Goal: Find specific page/section: Find specific page/section

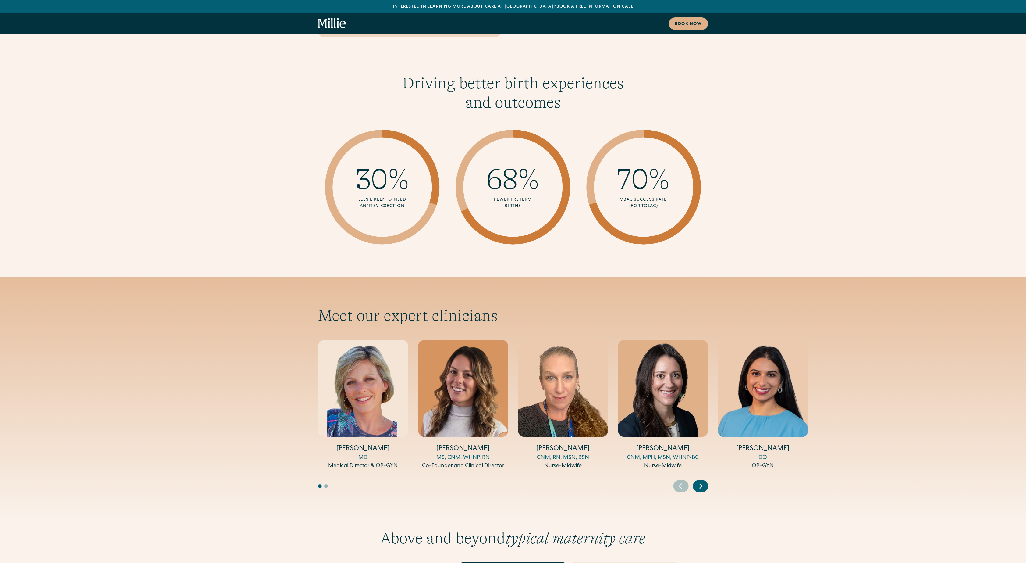
scroll to position [1771, 0]
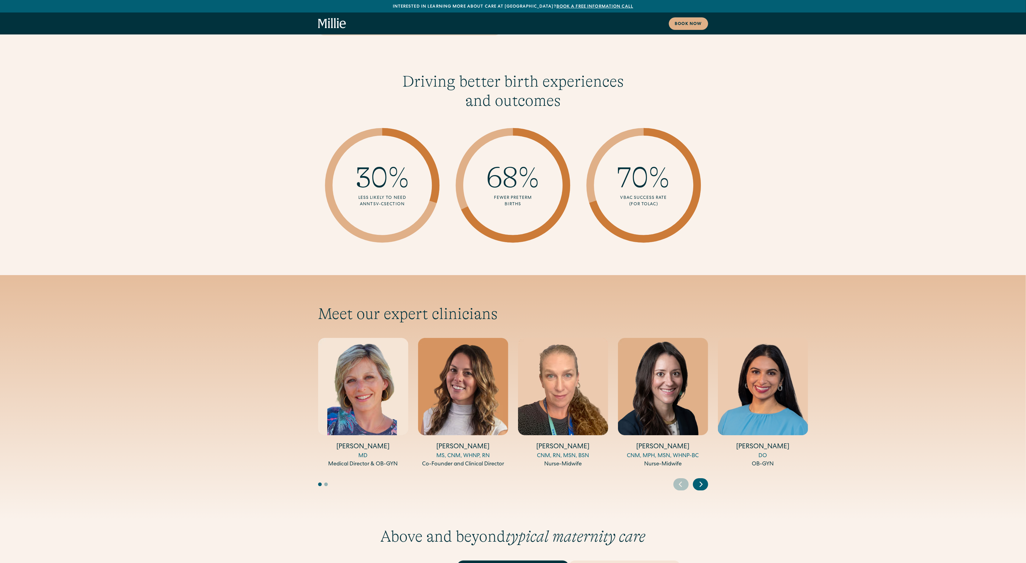
click at [799, 338] on img "5 / 5" at bounding box center [763, 386] width 90 height 97
click at [742, 368] on img "5 / 5" at bounding box center [763, 386] width 90 height 97
click at [754, 442] on h4 "[PERSON_NAME]" at bounding box center [763, 446] width 90 height 9
click at [761, 452] on div "DO" at bounding box center [763, 456] width 90 height 8
click at [767, 373] on img "5 / 5" at bounding box center [763, 386] width 90 height 97
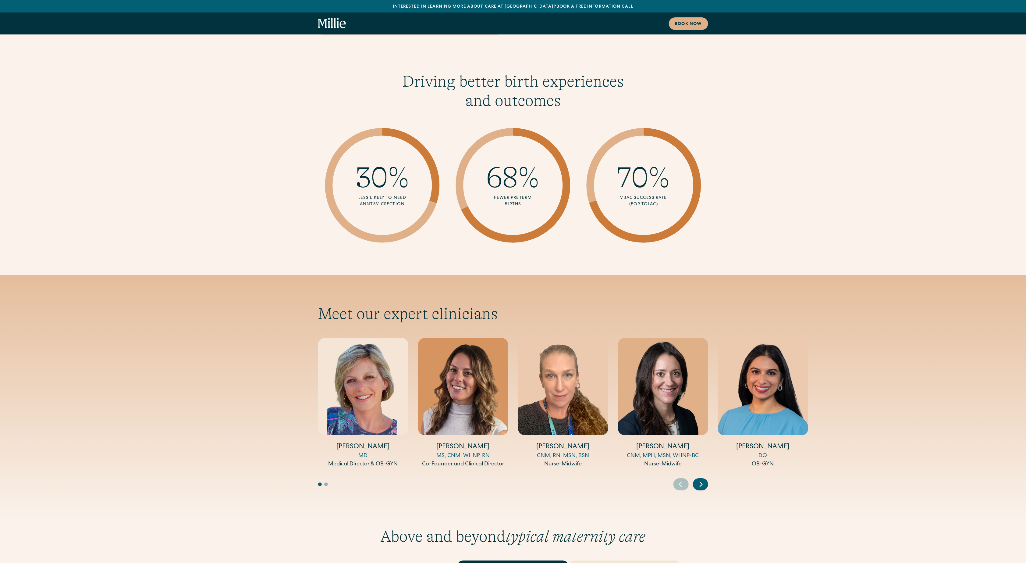
click at [764, 416] on div "[PERSON_NAME] DO OB-GYN" at bounding box center [763, 403] width 90 height 130
click at [764, 460] on div "OB-GYN" at bounding box center [763, 464] width 90 height 8
click at [701, 481] on icon "Next slide" at bounding box center [701, 483] width 2 height 5
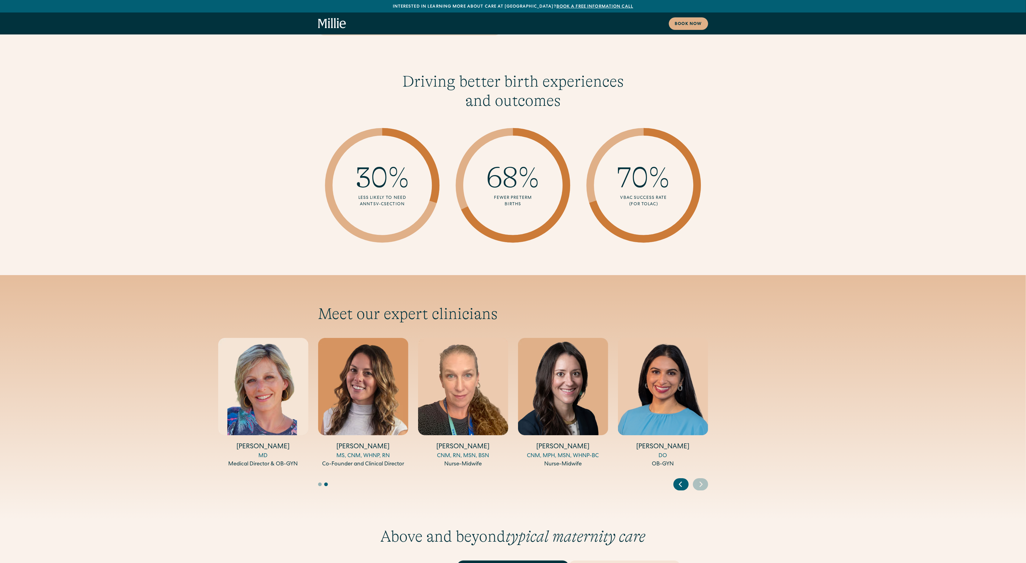
click at [675, 347] on img "5 / 5" at bounding box center [663, 386] width 90 height 97
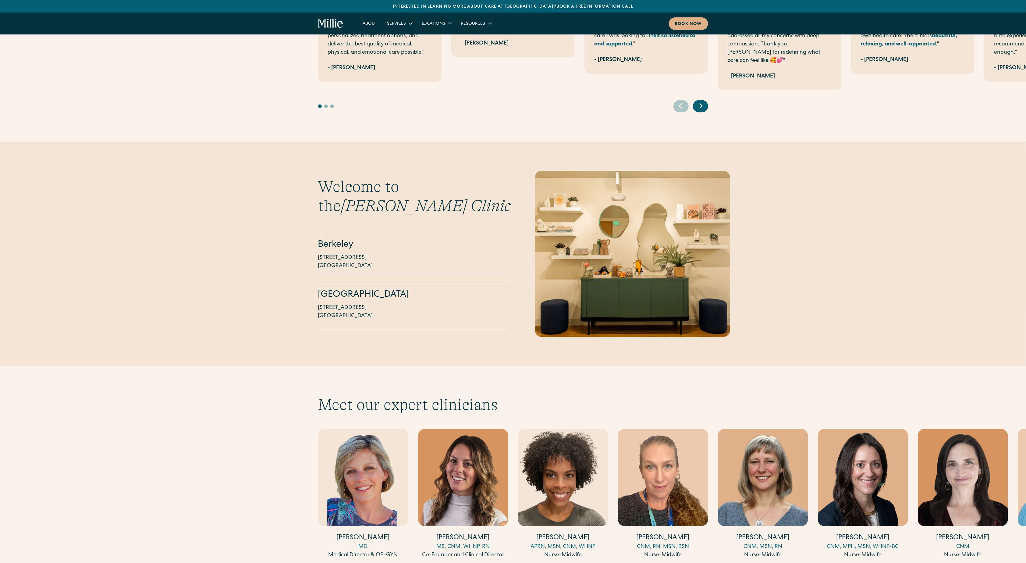
scroll to position [1302, 0]
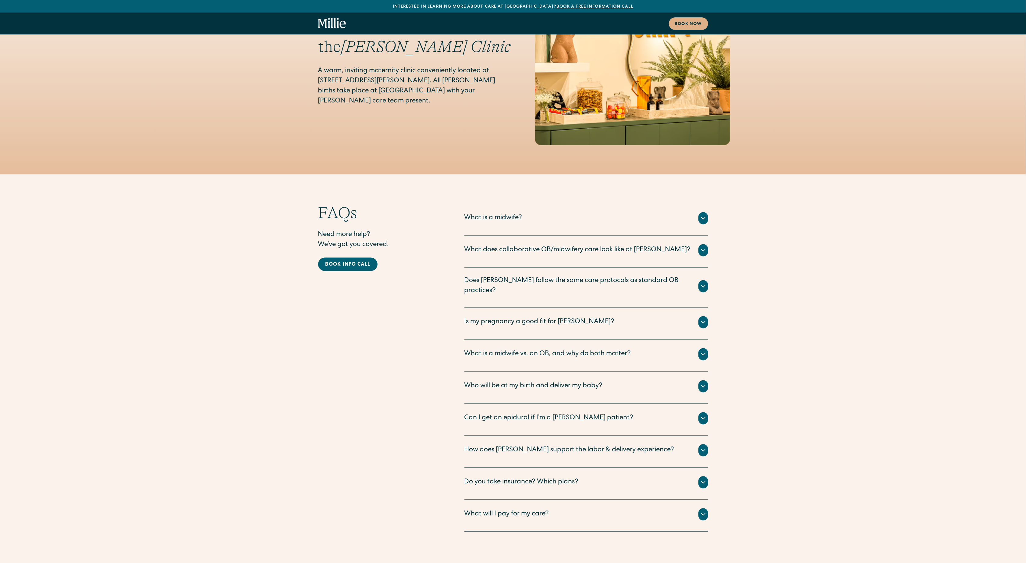
scroll to position [3254, 0]
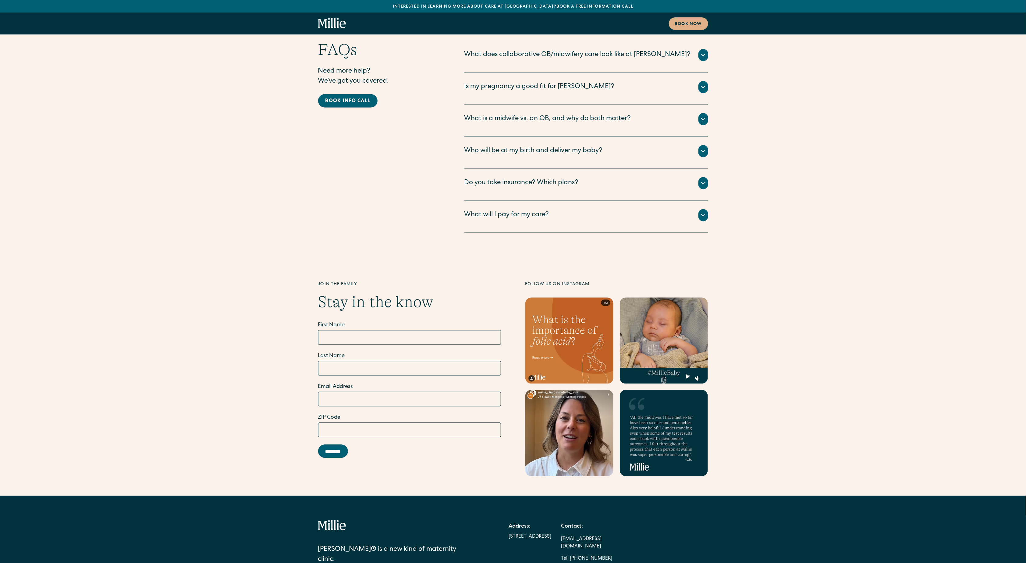
scroll to position [3107, 0]
